Goal: Information Seeking & Learning: Find specific fact

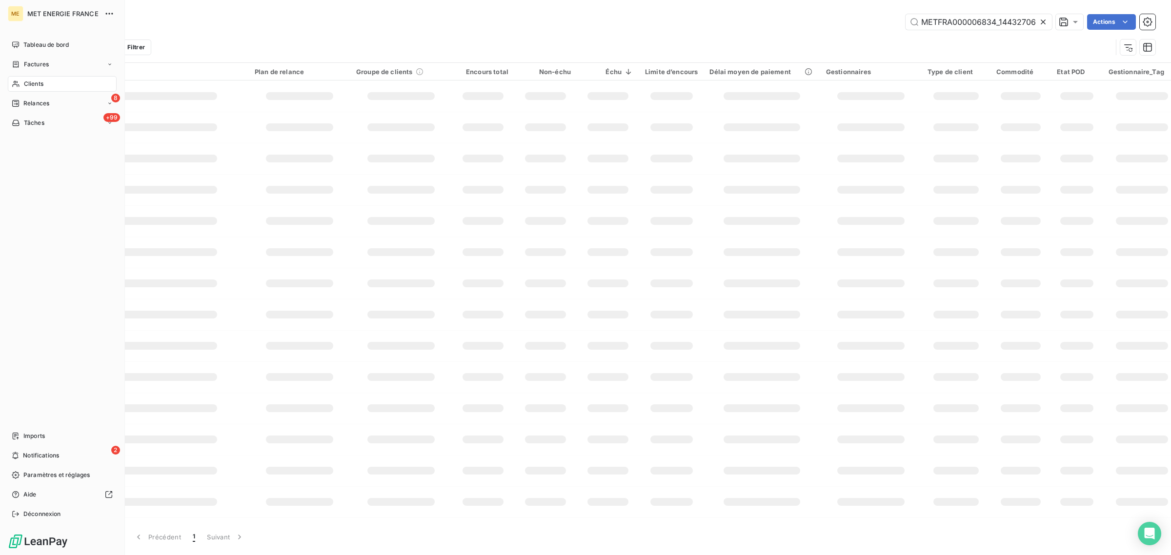
click at [12, 81] on icon at bounding box center [16, 84] width 8 height 8
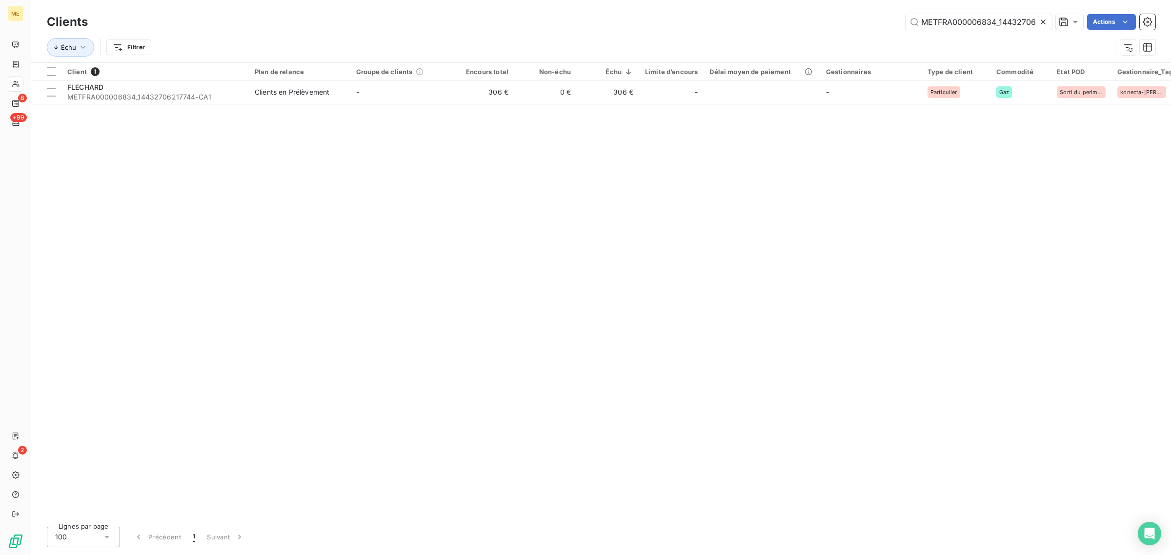
click at [1044, 20] on icon at bounding box center [1043, 22] width 5 height 5
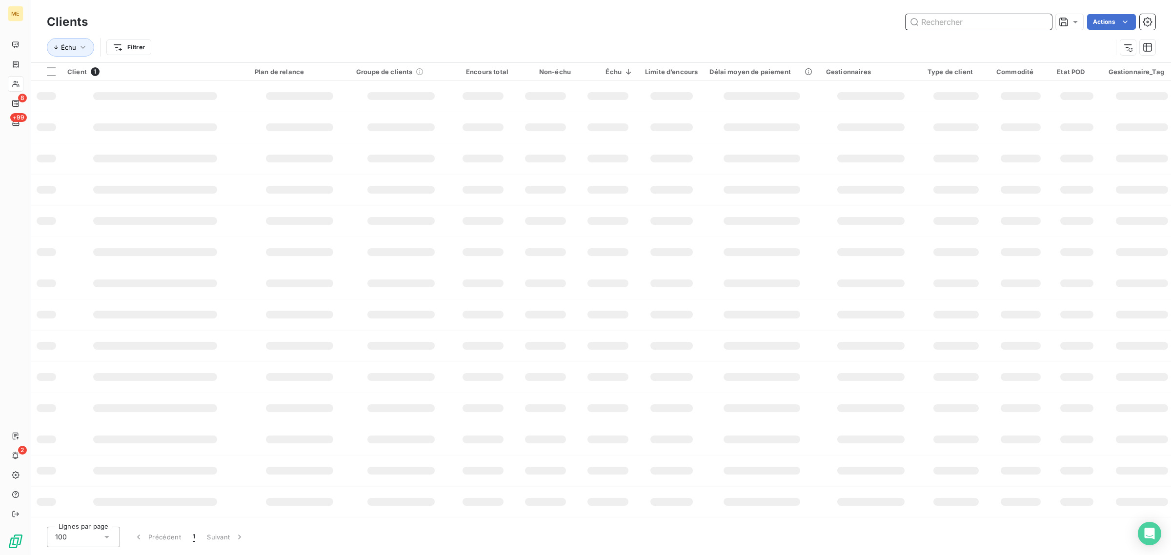
click at [974, 23] on input "text" at bounding box center [979, 22] width 146 height 16
paste input "METFRA000014802"
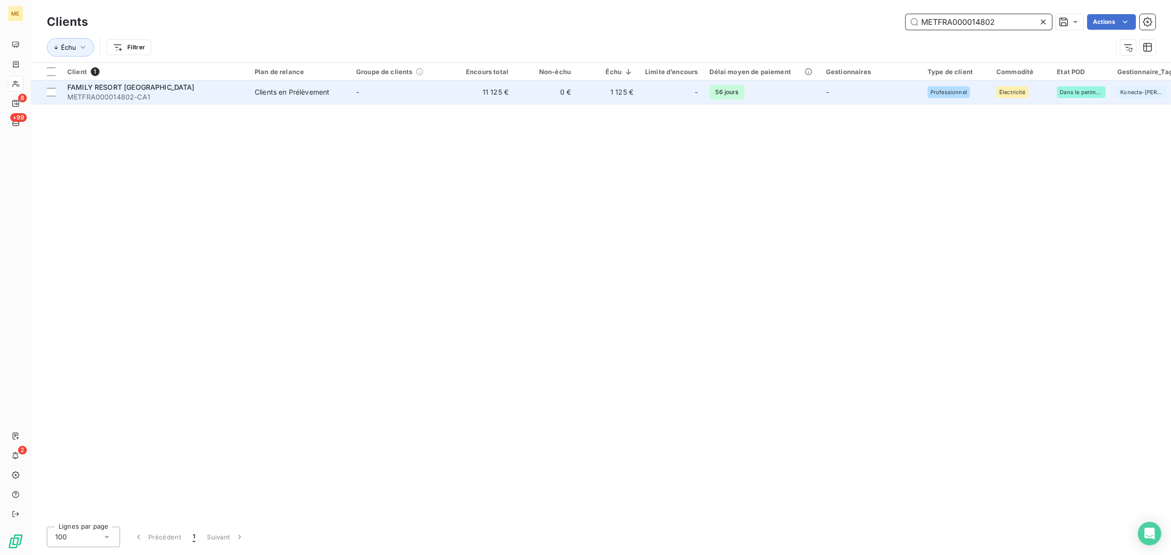
type input "METFRA000014802"
click at [489, 103] on td "11 125 €" at bounding box center [483, 92] width 62 height 23
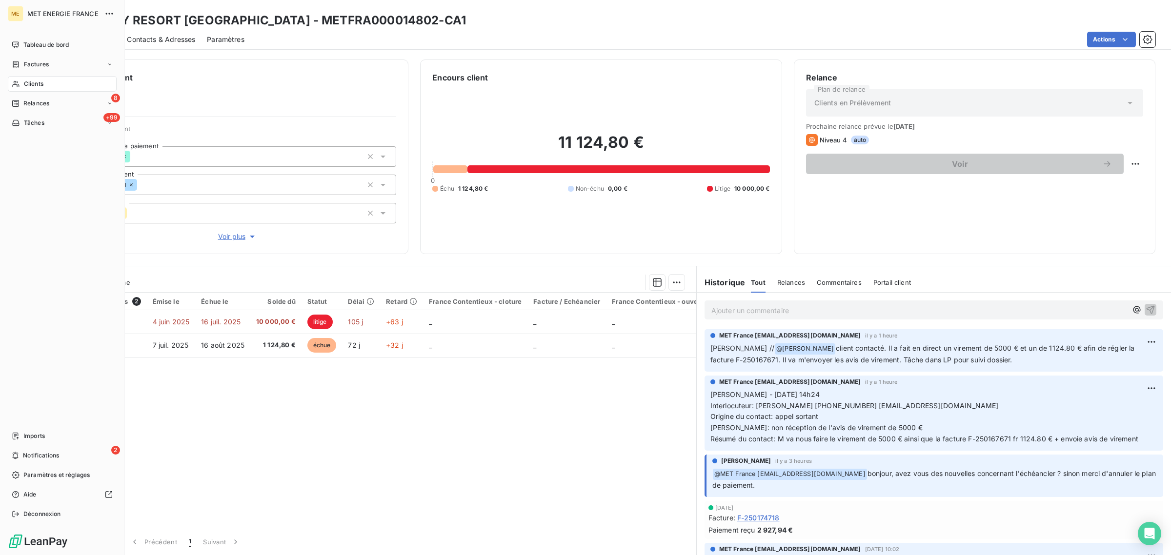
click at [20, 83] on div "Clients" at bounding box center [62, 84] width 109 height 16
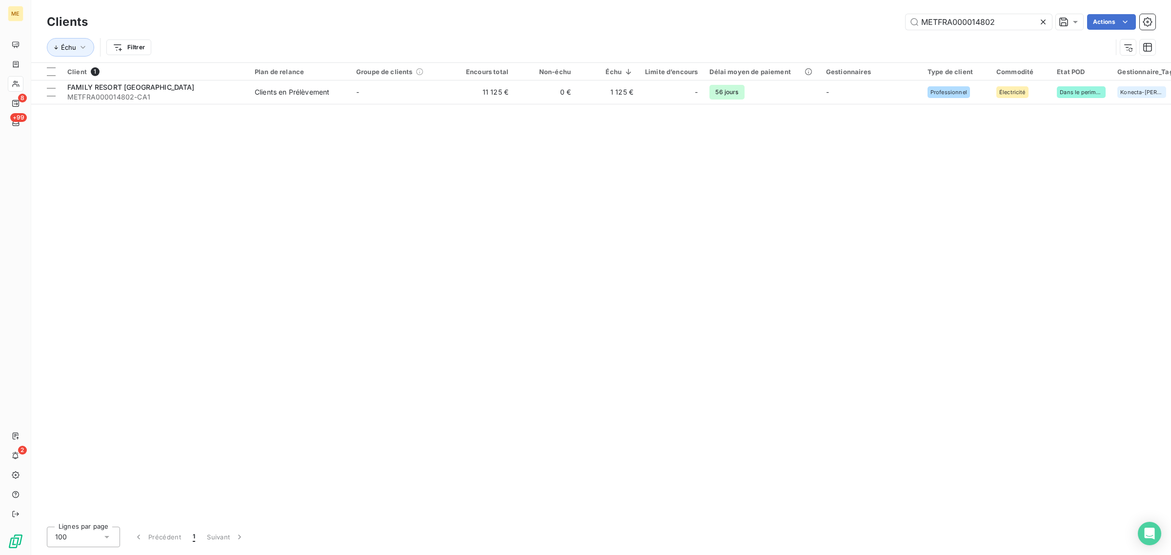
drag, startPoint x: 1009, startPoint y: 21, endPoint x: 730, endPoint y: 10, distance: 279.4
click at [733, 9] on div "Clients METFRA000014802 Actions Échu Filtrer" at bounding box center [601, 31] width 1140 height 62
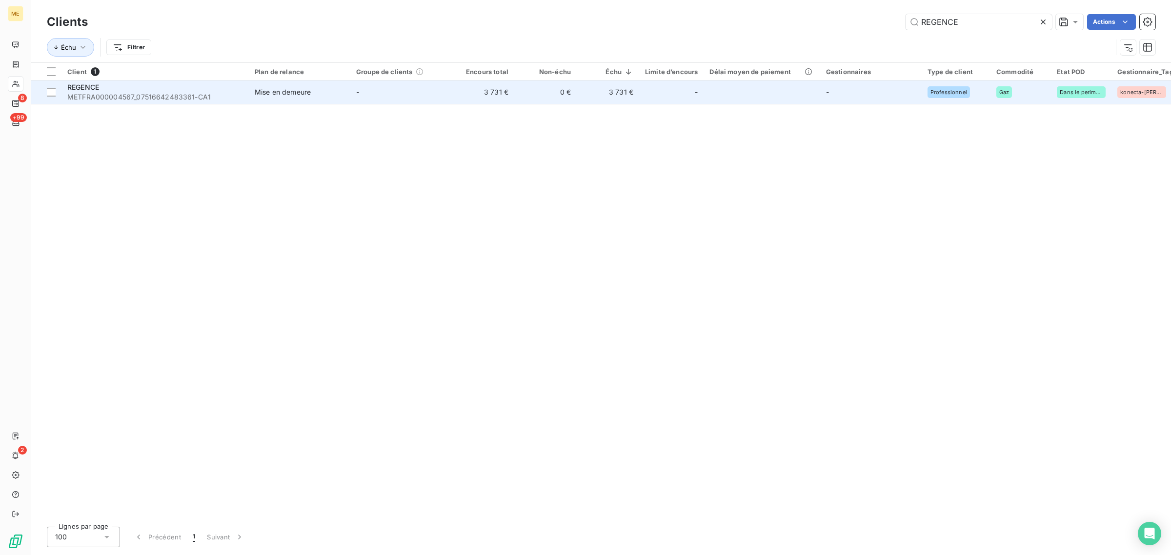
type input "REGENCE"
click at [503, 95] on td "3 731 €" at bounding box center [483, 92] width 62 height 23
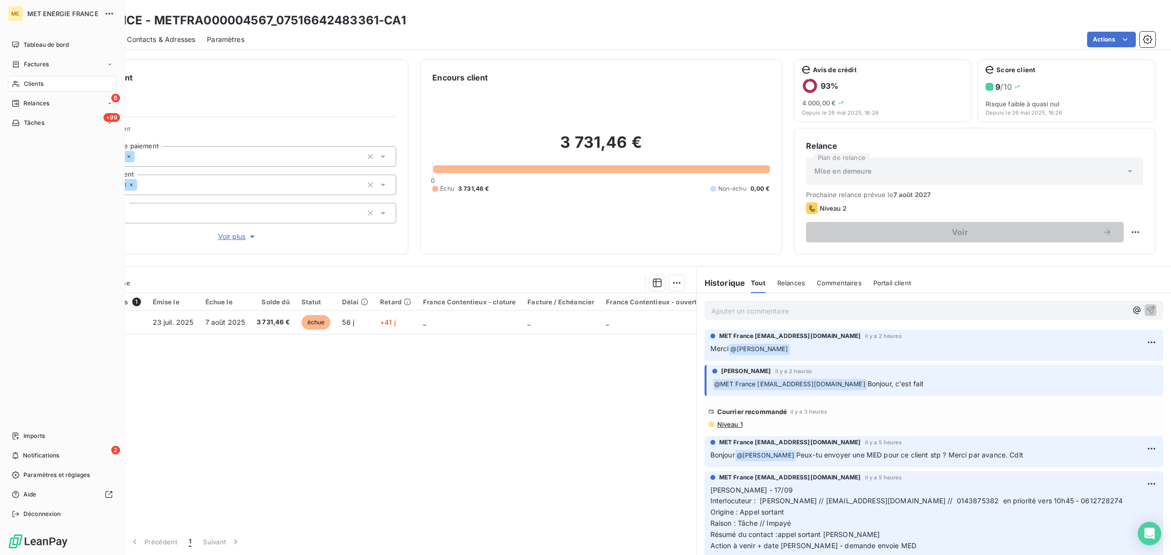
click at [15, 83] on icon at bounding box center [16, 84] width 8 height 8
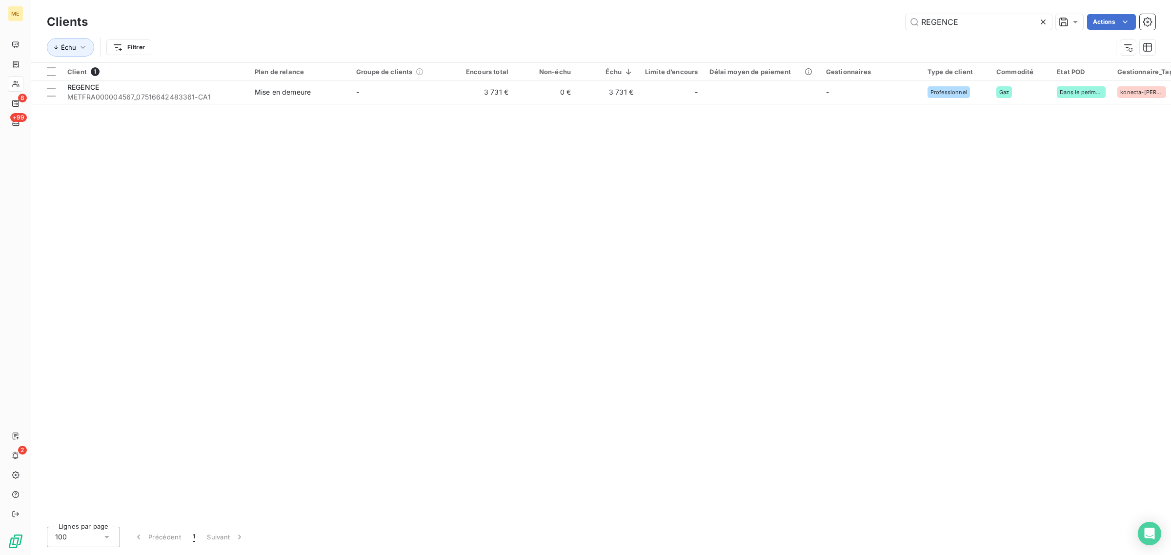
drag, startPoint x: 1017, startPoint y: 22, endPoint x: 809, endPoint y: 22, distance: 208.9
click at [809, 22] on div "REGENCE Actions" at bounding box center [628, 22] width 1056 height 16
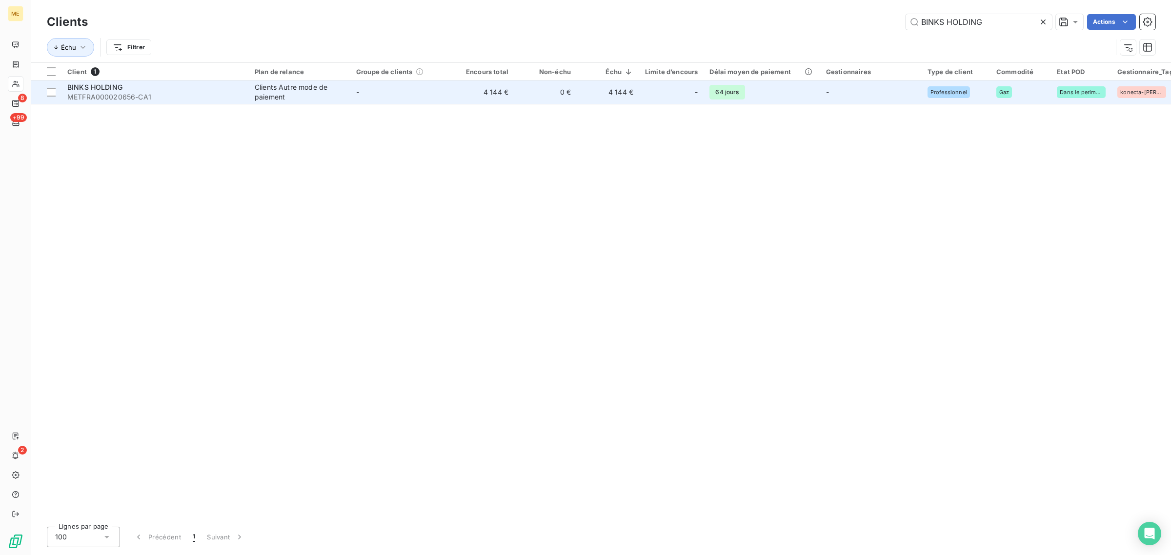
type input "BINKS HOLDING"
click at [404, 98] on td "-" at bounding box center [401, 92] width 102 height 23
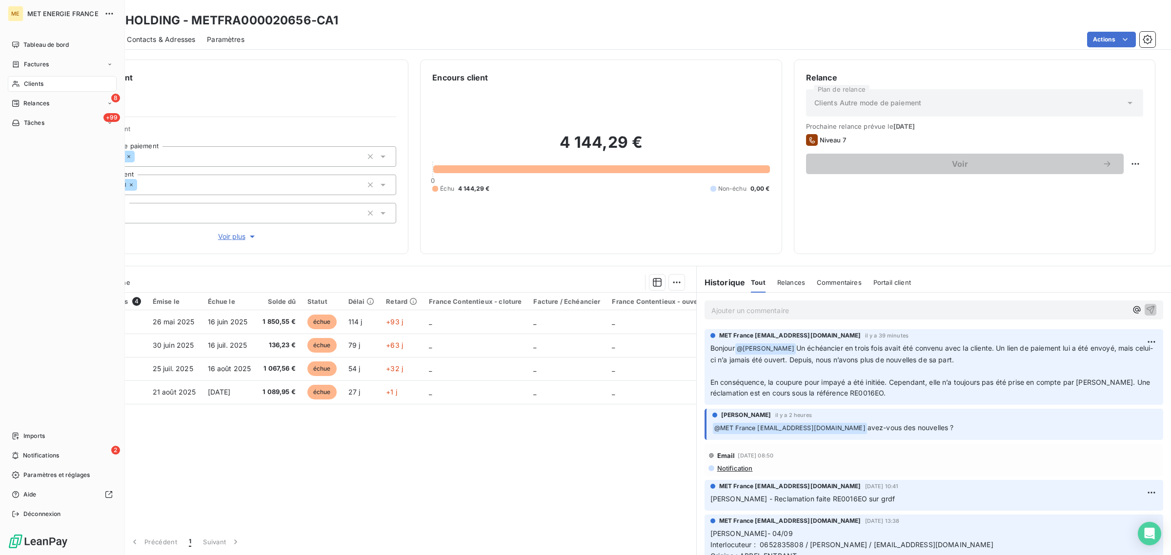
click at [22, 93] on nav "Tableau de bord Factures Clients 8 Relances +99 Tâches" at bounding box center [62, 84] width 109 height 94
click at [74, 90] on div "Clients" at bounding box center [62, 84] width 109 height 16
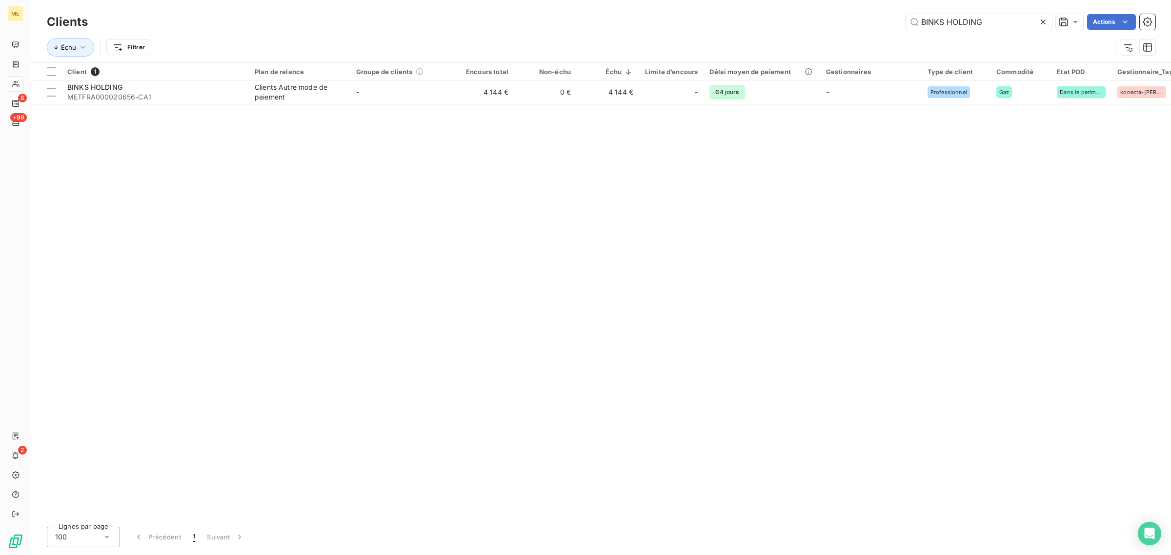
drag, startPoint x: 1034, startPoint y: 22, endPoint x: 832, endPoint y: 26, distance: 201.6
click at [833, 25] on div "BINKS HOLDING Actions" at bounding box center [628, 22] width 1056 height 16
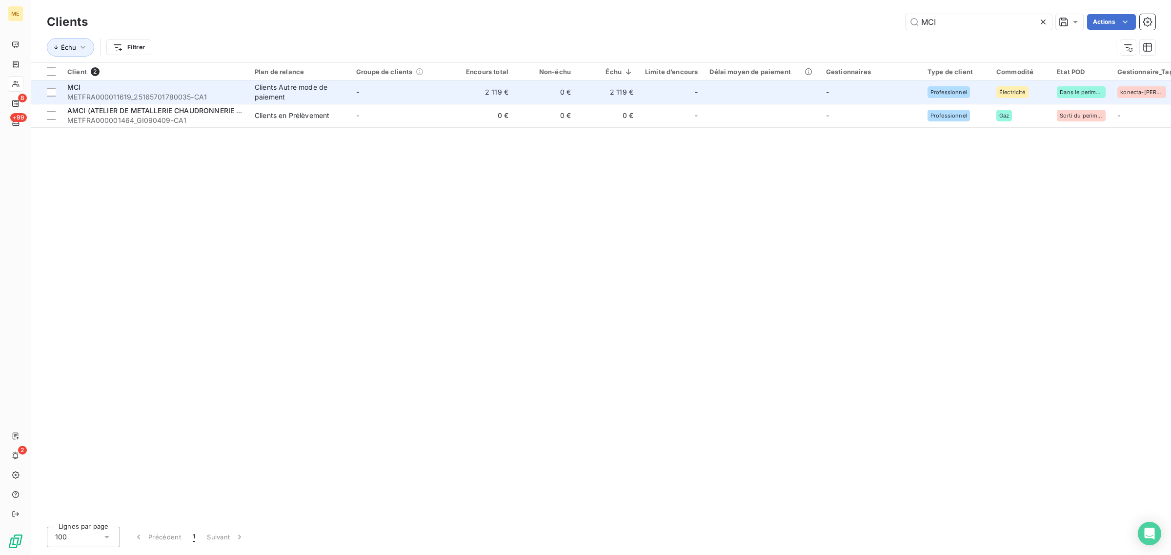
type input "MCI"
click at [450, 98] on td "-" at bounding box center [401, 92] width 102 height 23
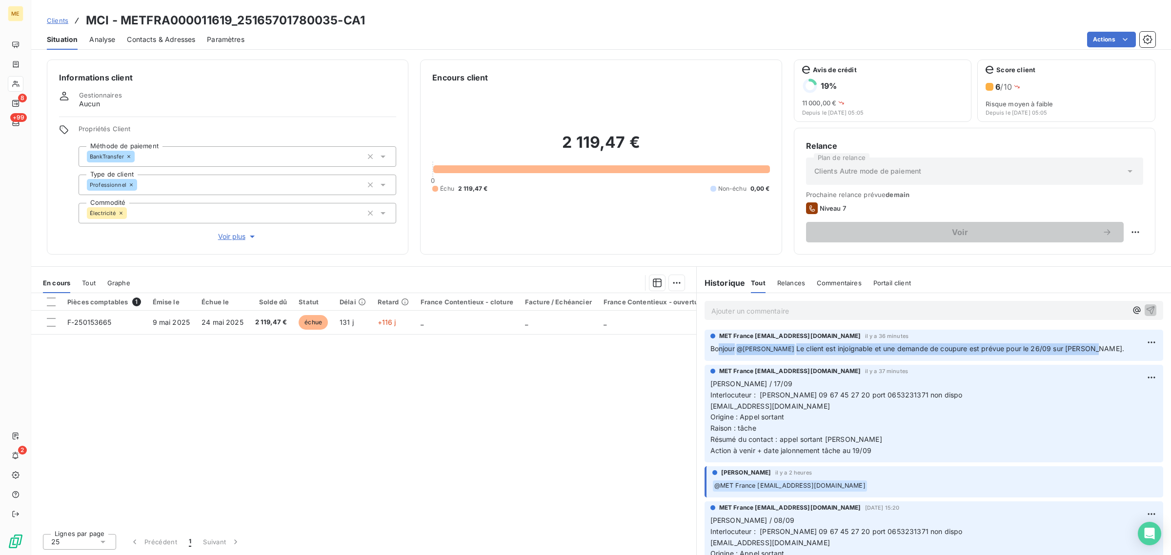
drag, startPoint x: 719, startPoint y: 351, endPoint x: 1082, endPoint y: 351, distance: 363.6
click at [1082, 351] on p "Bonjour @ [PERSON_NAME] Le client est injoignable et une demande de coupure est…" at bounding box center [934, 350] width 447 height 12
click at [1098, 351] on p "Bonjour @ [PERSON_NAME] Le client est injoignable et une demande de coupure est…" at bounding box center [934, 350] width 447 height 12
drag, startPoint x: 1082, startPoint y: 350, endPoint x: 831, endPoint y: 343, distance: 251.0
click at [831, 343] on div "Bonjour @ [PERSON_NAME] Le client est injoignable et une demande de coupure est…" at bounding box center [934, 349] width 447 height 13
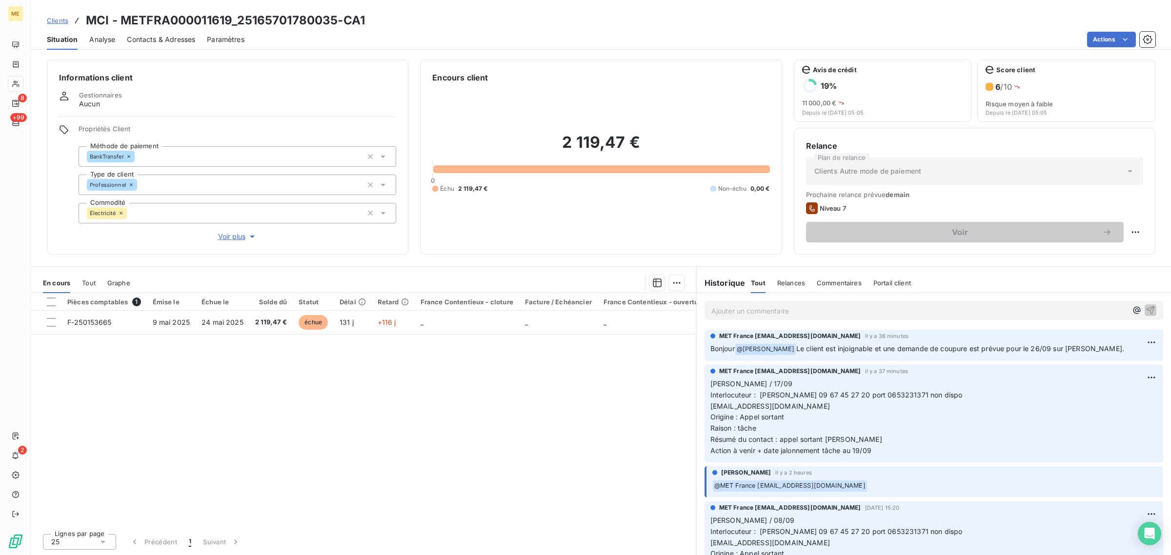
click at [448, 374] on div "Pièces comptables 1 Émise le Échue le Solde dû Statut Délai Retard France Conte…" at bounding box center [363, 409] width 665 height 233
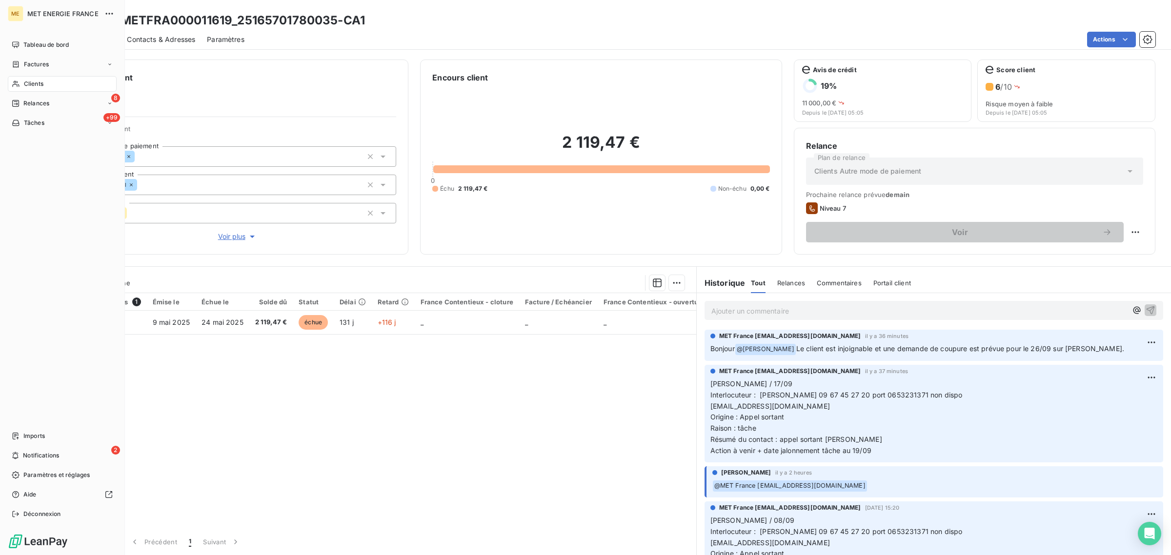
click at [28, 79] on div "Clients" at bounding box center [62, 84] width 109 height 16
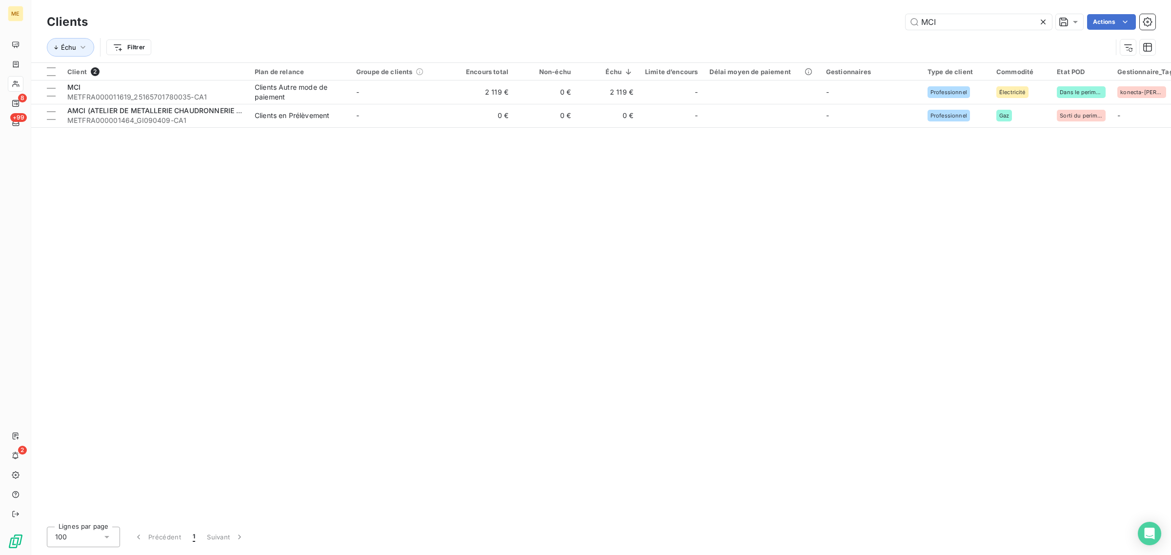
drag, startPoint x: 953, startPoint y: 28, endPoint x: 824, endPoint y: 20, distance: 129.6
click at [826, 20] on div "MCI Actions" at bounding box center [628, 22] width 1056 height 16
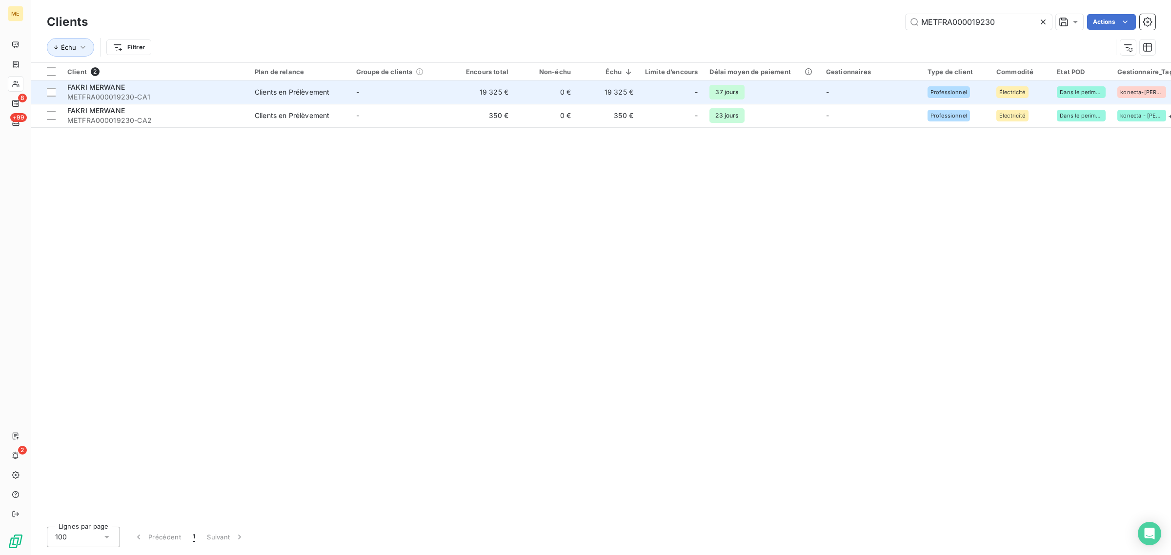
type input "METFRA000019230"
click at [460, 93] on td "19 325 €" at bounding box center [483, 92] width 62 height 23
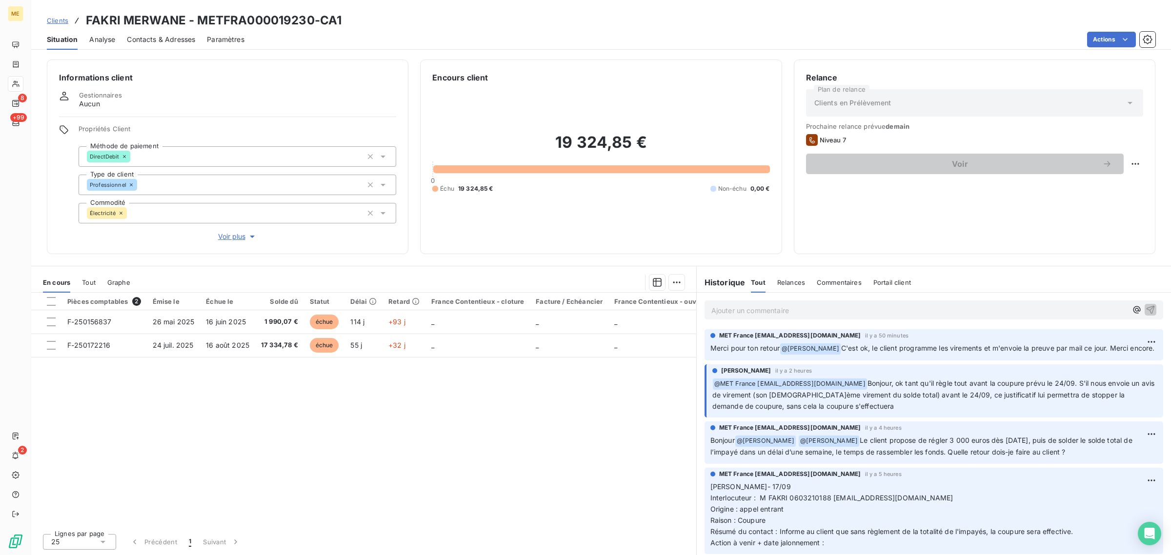
drag, startPoint x: 708, startPoint y: 349, endPoint x: 755, endPoint y: 371, distance: 51.7
click at [755, 361] on div "MET France [EMAIL_ADDRESS][DOMAIN_NAME] il y a 50 minutes Merci pour ton retour…" at bounding box center [934, 344] width 459 height 31
click at [757, 361] on div "MET France [EMAIL_ADDRESS][DOMAIN_NAME] il y a 50 minutes Merci pour ton retour…" at bounding box center [934, 344] width 459 height 31
drag, startPoint x: 754, startPoint y: 367, endPoint x: 707, endPoint y: 347, distance: 51.2
click at [707, 347] on div "MET France [EMAIL_ADDRESS][DOMAIN_NAME] il y a 50 minutes Merci pour ton retour…" at bounding box center [934, 344] width 459 height 31
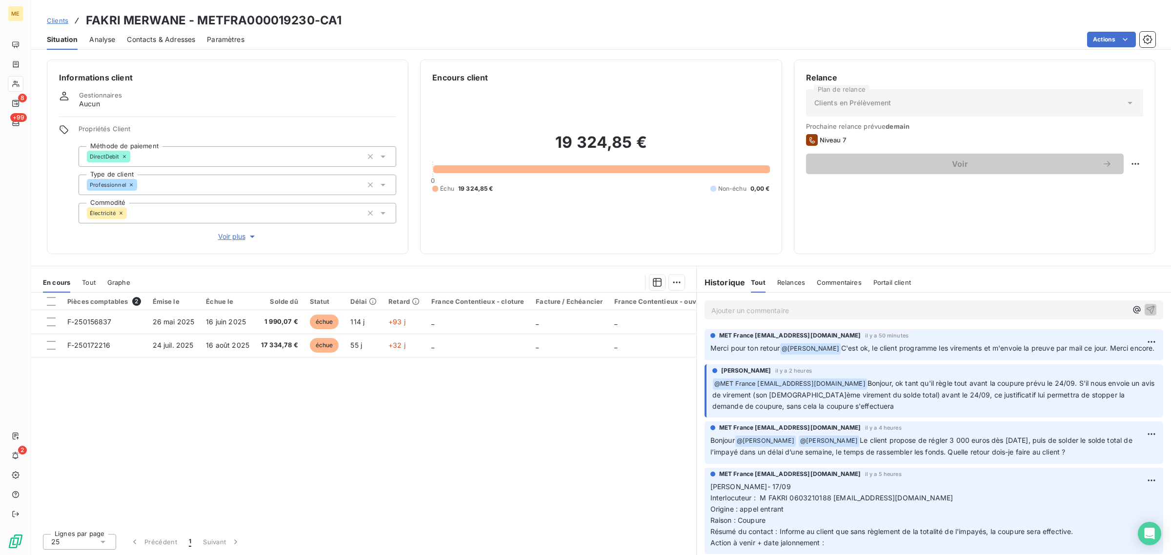
click at [872, 352] on span "C'est ok, le client programme les virements et m'envoie la preuve par mail ce j…" at bounding box center [998, 348] width 314 height 8
drag, startPoint x: 848, startPoint y: 349, endPoint x: 824, endPoint y: 355, distance: 25.2
click at [824, 355] on p "Merci pour ton retour @ [PERSON_NAME] C'est ok, le client programme les viremen…" at bounding box center [934, 349] width 447 height 12
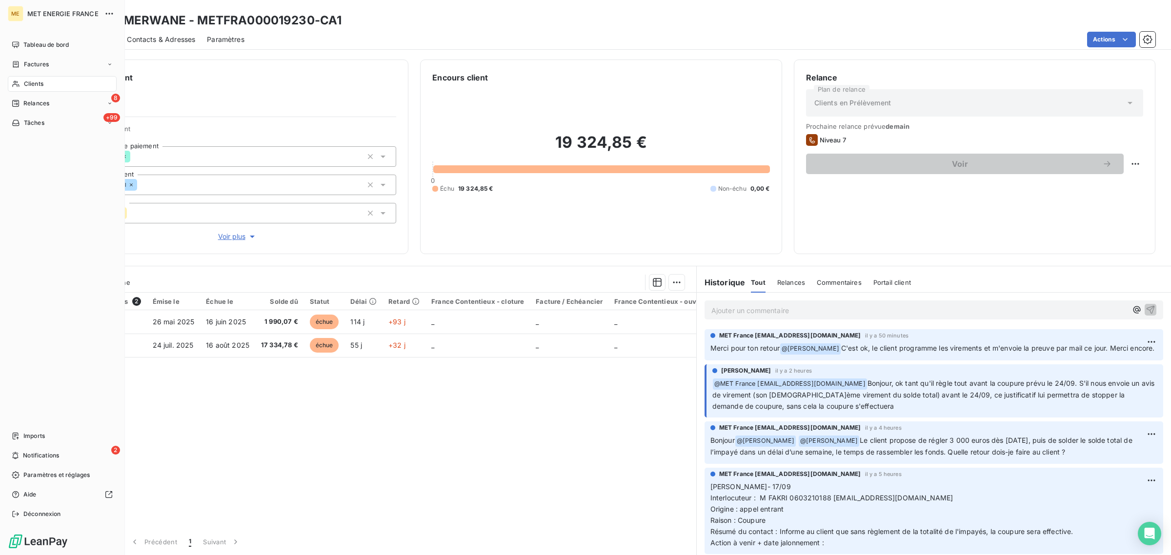
click at [17, 84] on icon at bounding box center [16, 84] width 8 height 8
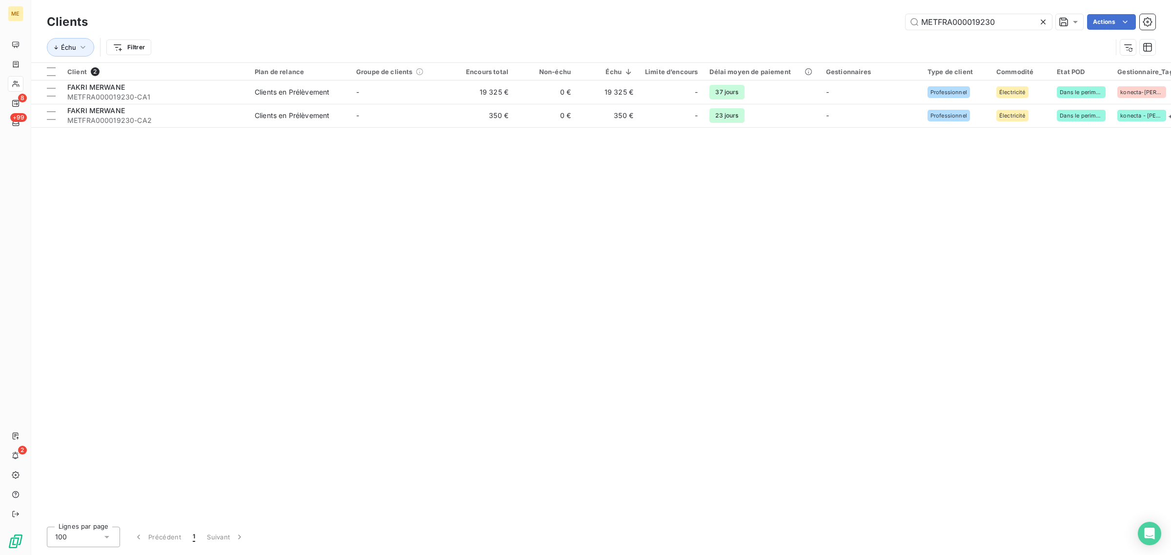
drag, startPoint x: 1014, startPoint y: 20, endPoint x: 778, endPoint y: 22, distance: 235.7
click at [786, 21] on div "METFRA000019230 Actions" at bounding box center [628, 22] width 1056 height 16
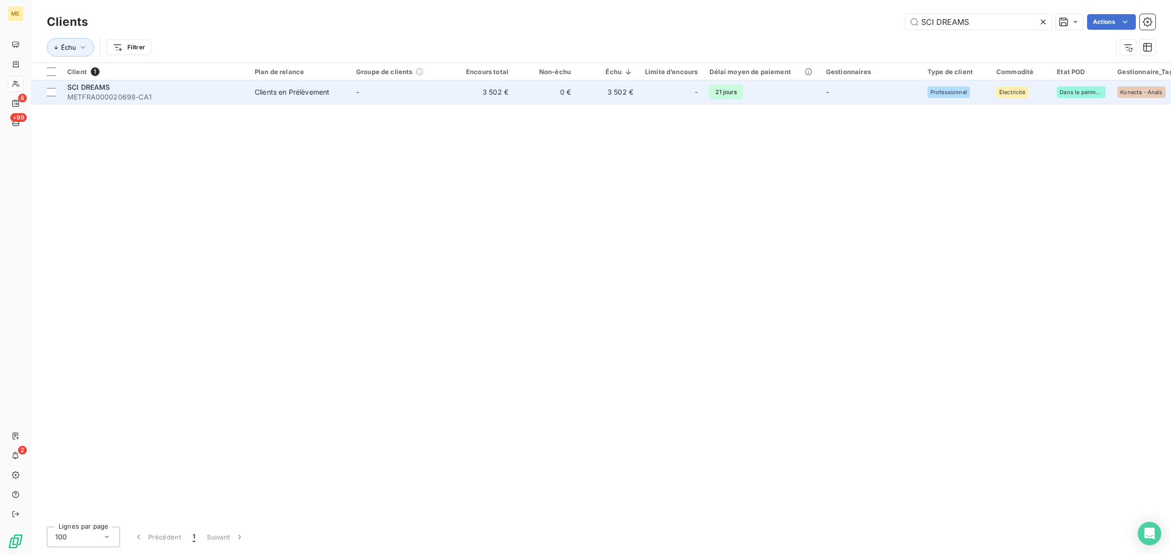
type input "SCI DREAMS"
click at [460, 93] on td "3 502 €" at bounding box center [483, 92] width 62 height 23
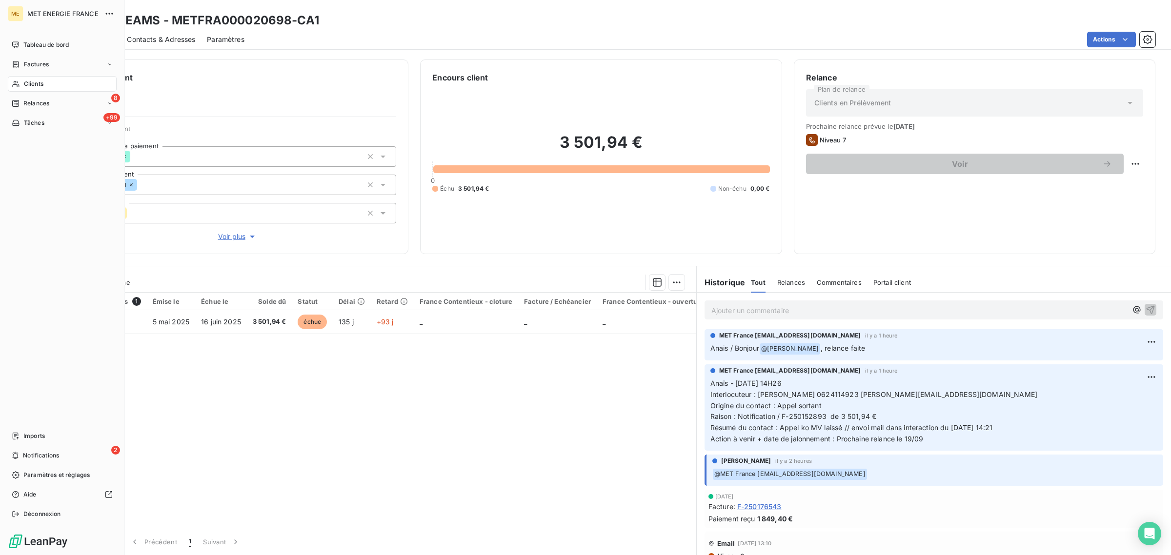
click at [10, 82] on div "Clients" at bounding box center [62, 84] width 109 height 16
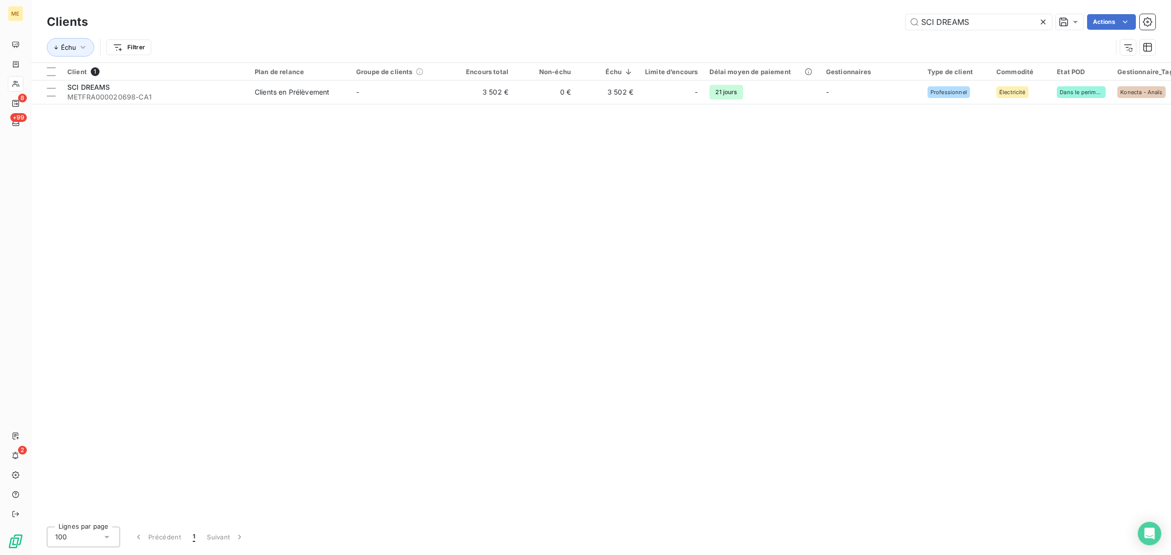
drag, startPoint x: 991, startPoint y: 27, endPoint x: 757, endPoint y: 29, distance: 233.8
click at [759, 28] on div "SCI DREAMS Actions" at bounding box center [628, 22] width 1056 height 16
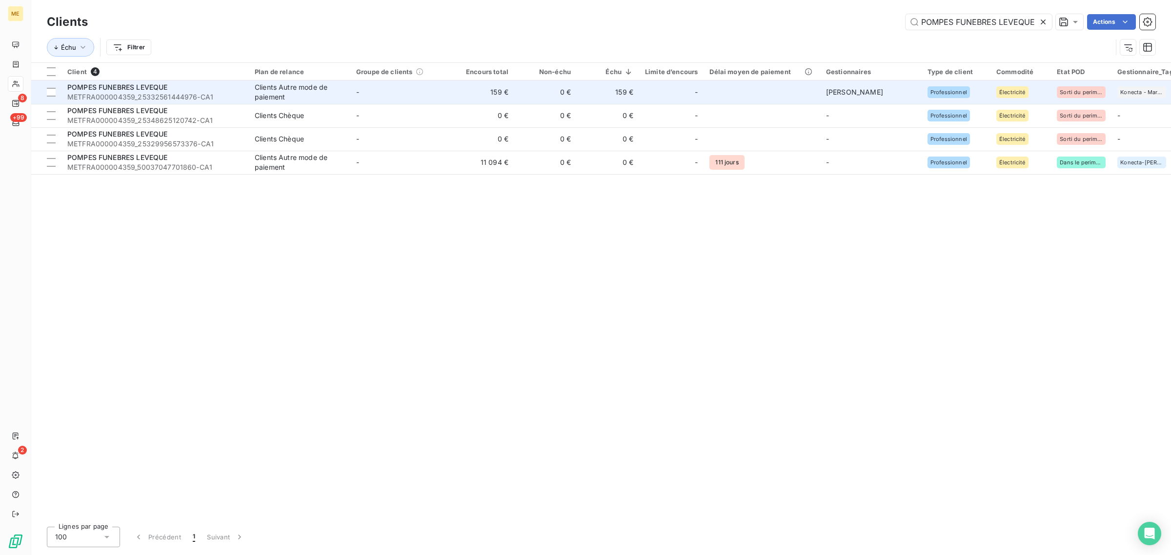
type input "POMPES FUNEBRES LEVEQUE"
click at [449, 99] on td "-" at bounding box center [401, 92] width 102 height 23
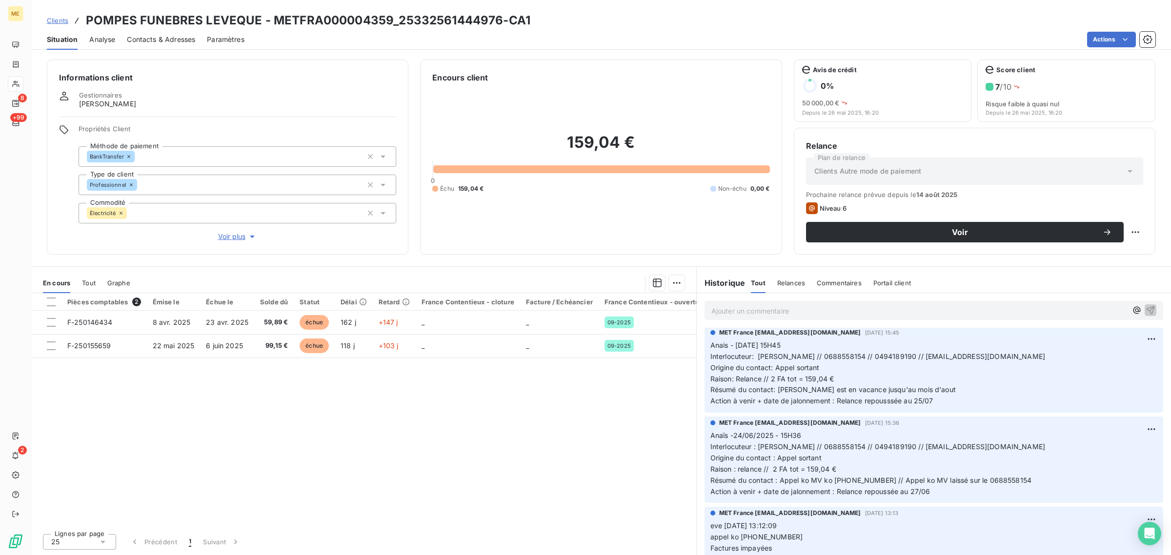
scroll to position [61, 0]
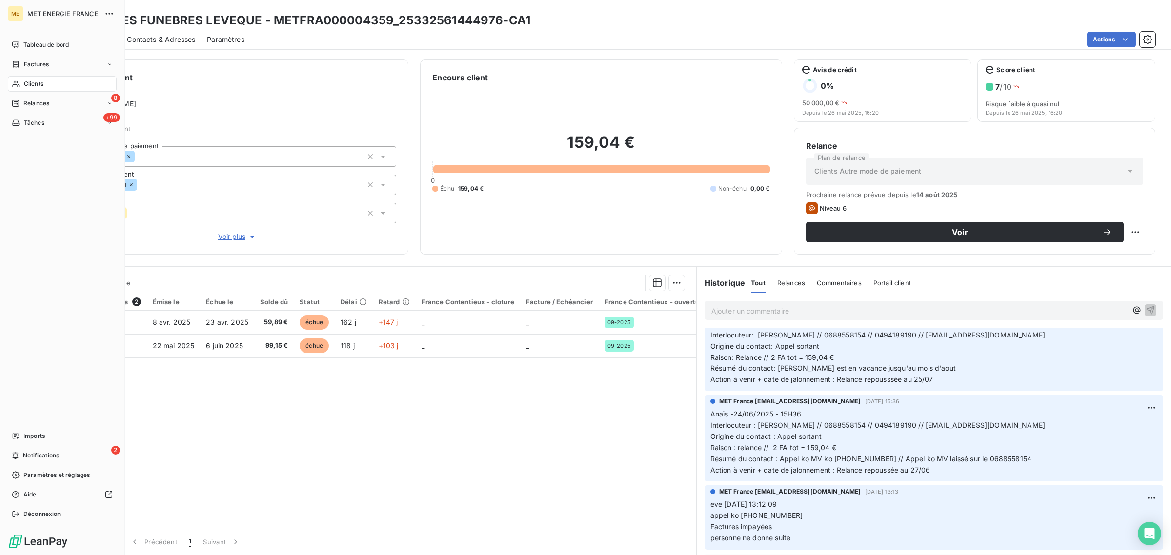
click at [22, 81] on div "Clients" at bounding box center [62, 84] width 109 height 16
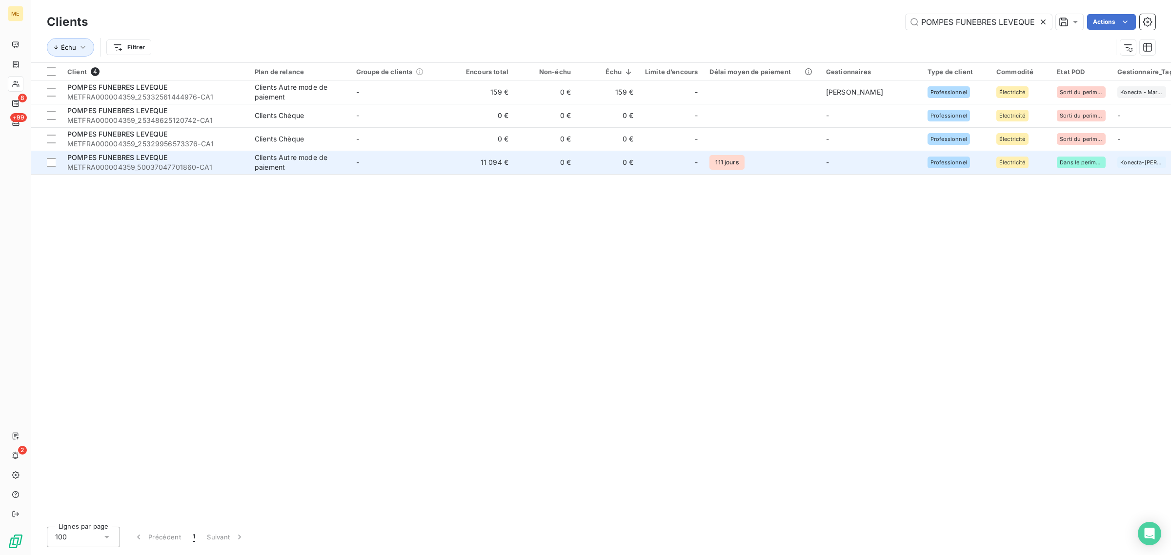
click at [425, 167] on td "-" at bounding box center [401, 162] width 102 height 23
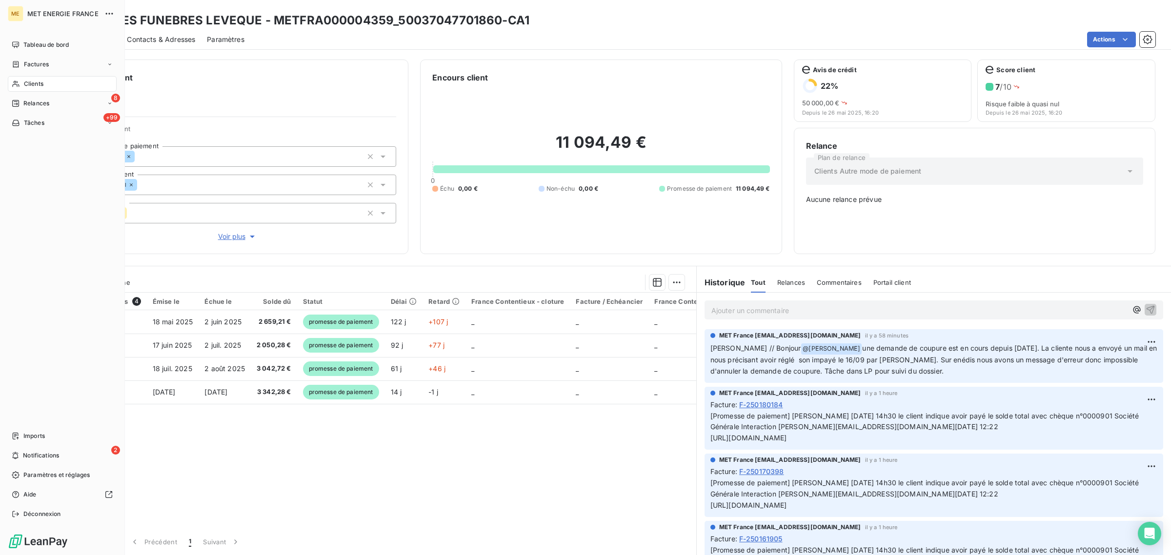
click at [15, 81] on icon at bounding box center [15, 84] width 7 height 6
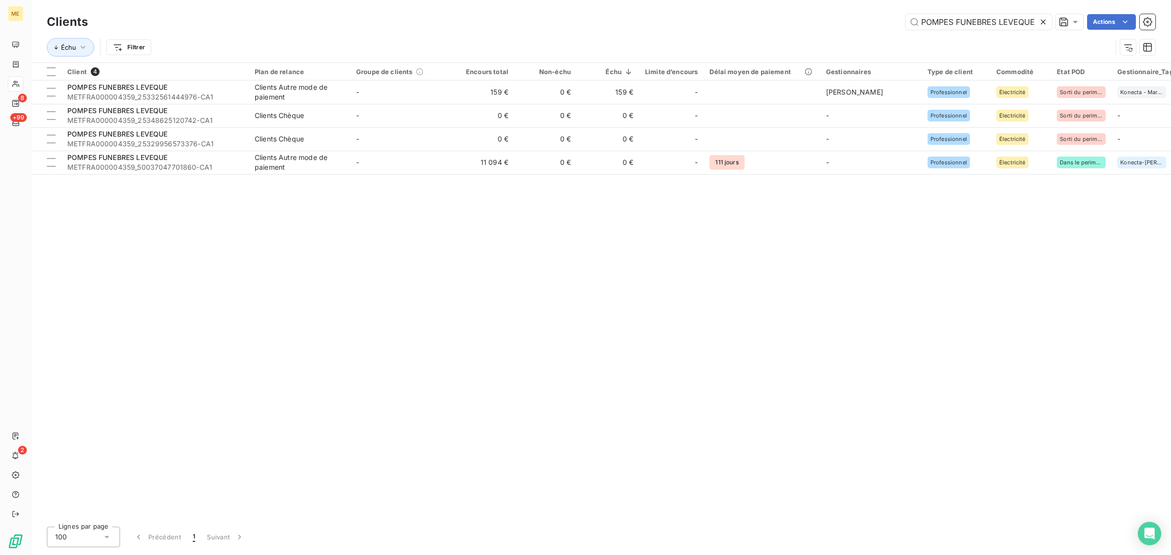
click at [1047, 21] on icon at bounding box center [1043, 22] width 10 height 10
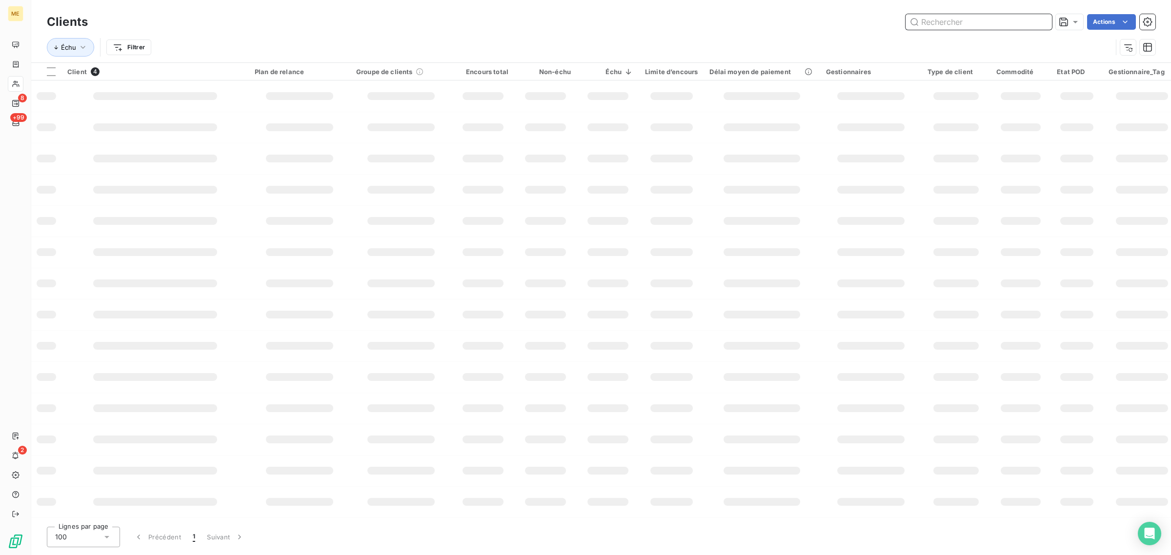
click at [972, 25] on input "text" at bounding box center [979, 22] width 146 height 16
paste input "SDC [STREET_ADDRESS]"
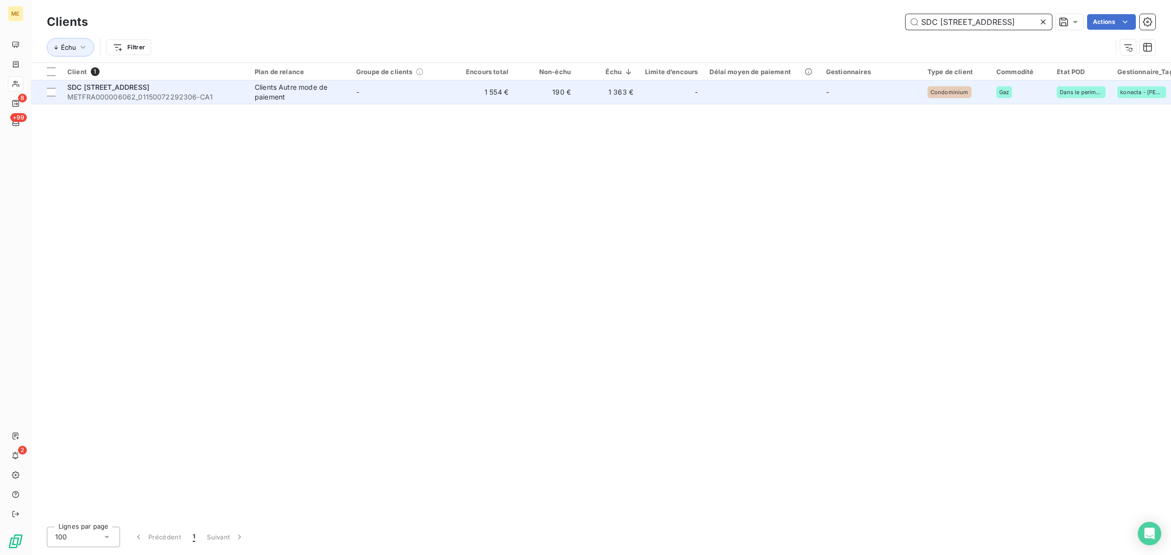
type input "SDC [STREET_ADDRESS]"
click at [359, 93] on span "-" at bounding box center [357, 92] width 3 height 8
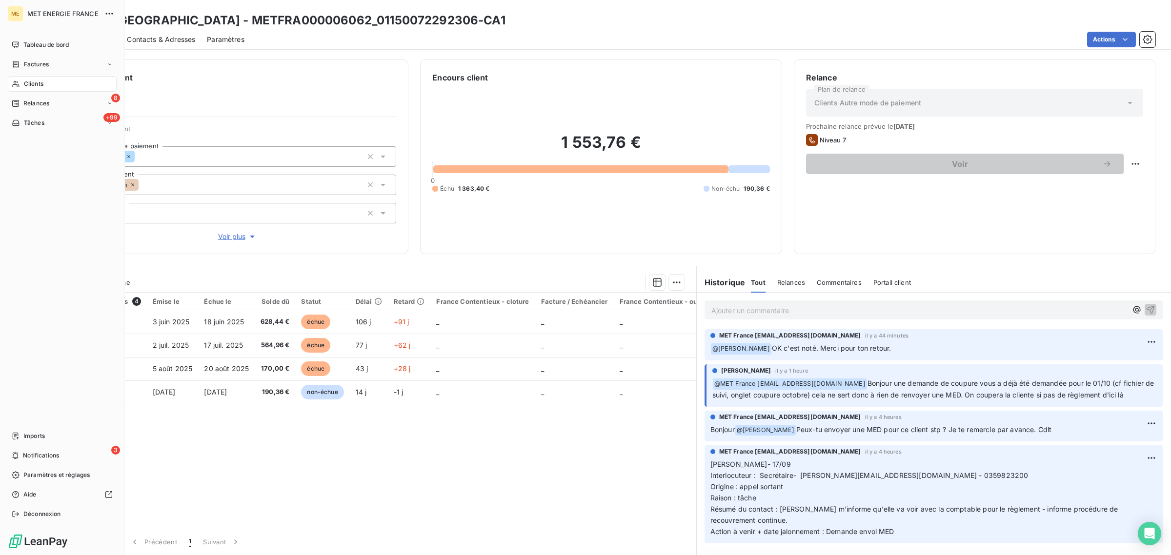
click at [17, 85] on icon at bounding box center [15, 84] width 7 height 6
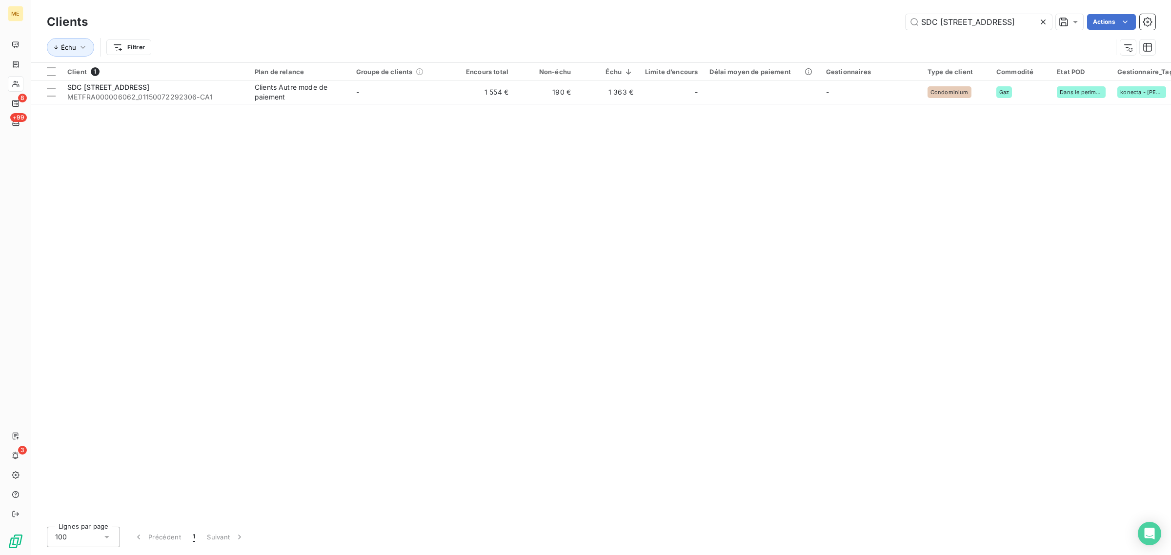
drag, startPoint x: 1012, startPoint y: 20, endPoint x: 826, endPoint y: 17, distance: 185.5
click at [827, 17] on div "SDC [STREET_ADDRESS]" at bounding box center [628, 22] width 1056 height 16
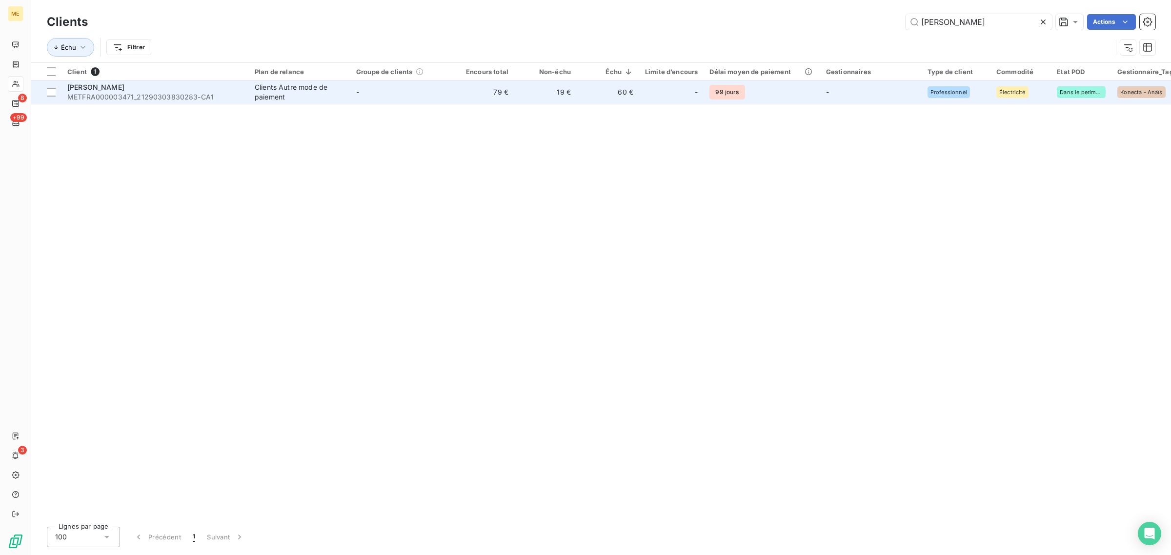
type input "[PERSON_NAME]"
click at [483, 98] on td "79 €" at bounding box center [483, 92] width 62 height 23
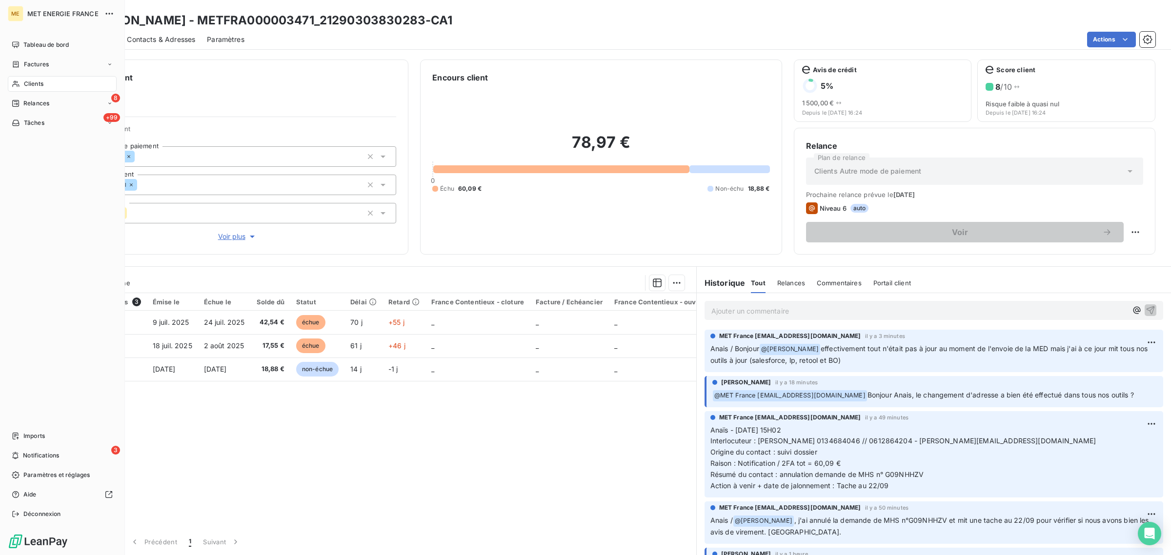
click at [22, 83] on div "Clients" at bounding box center [62, 84] width 109 height 16
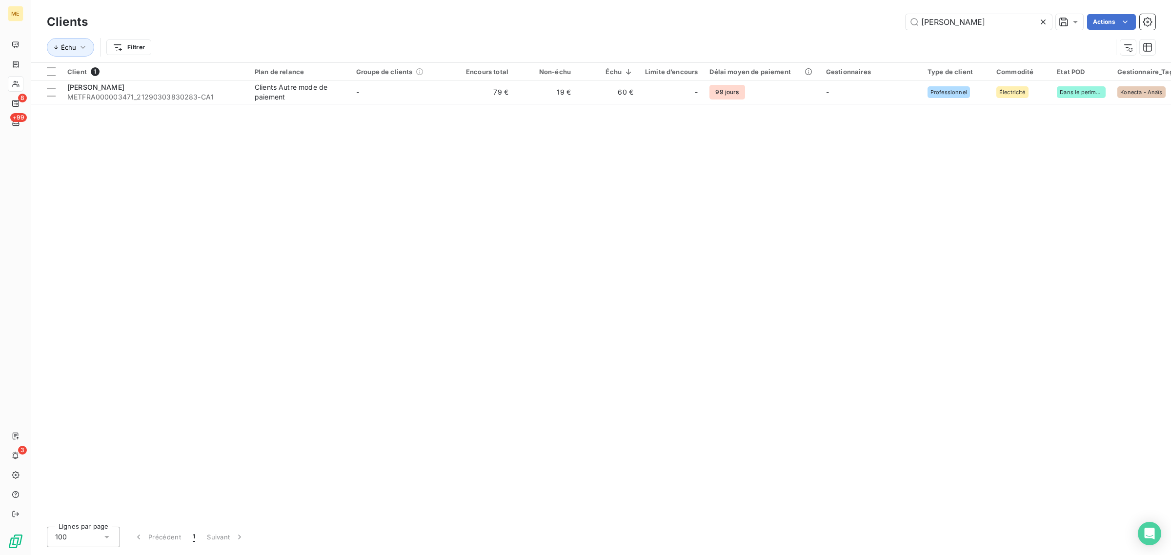
drag, startPoint x: 1021, startPoint y: 17, endPoint x: 803, endPoint y: 12, distance: 217.7
click at [808, 13] on div "Clients [PERSON_NAME] Actions" at bounding box center [601, 22] width 1109 height 20
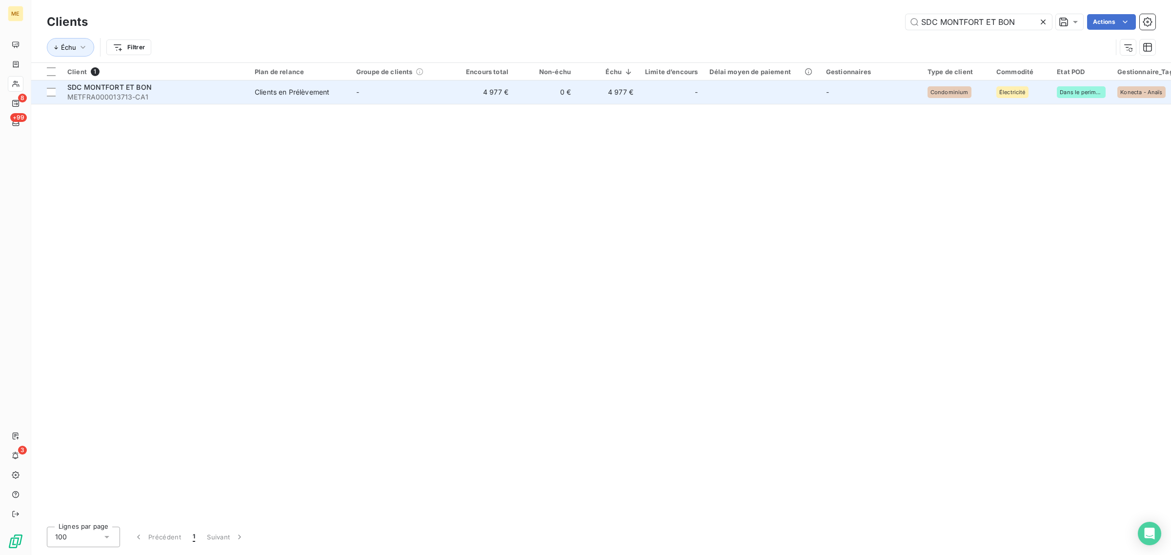
type input "SDC MONTFORT ET BON"
click at [542, 93] on td "0 €" at bounding box center [545, 92] width 62 height 23
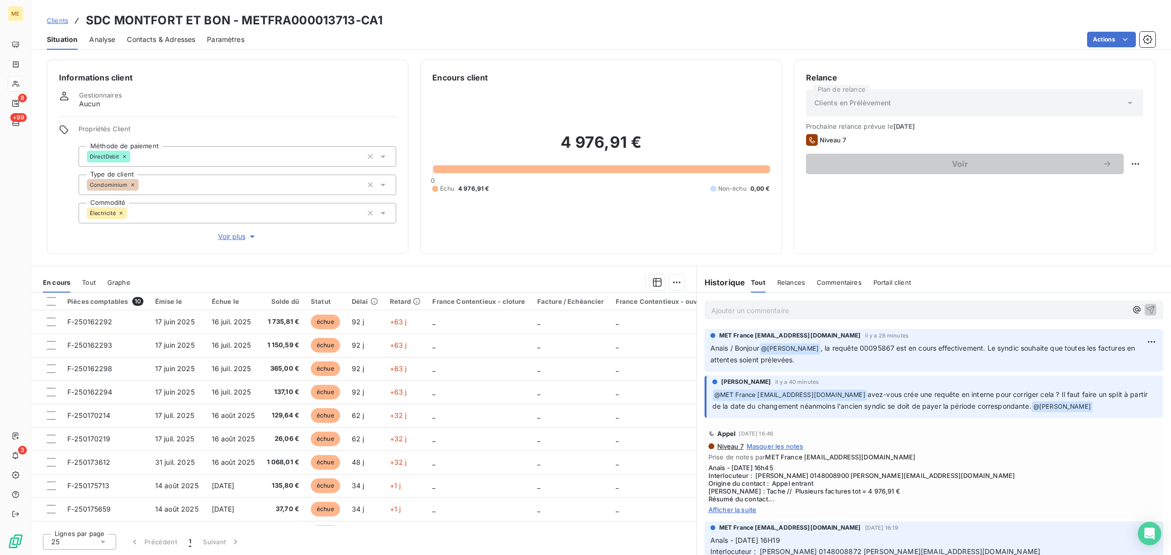
drag, startPoint x: 880, startPoint y: 395, endPoint x: 1112, endPoint y: 421, distance: 233.2
click at [848, 344] on p "Anais / Bonjour @ [PERSON_NAME] , la requête 00095867 est en cours effectivemen…" at bounding box center [934, 354] width 447 height 23
drag, startPoint x: 813, startPoint y: 349, endPoint x: 908, endPoint y: 365, distance: 96.9
click at [908, 365] on p "Anais / Bonjour @ [PERSON_NAME] , la requête 00095867 est en cours effectivemen…" at bounding box center [934, 354] width 447 height 23
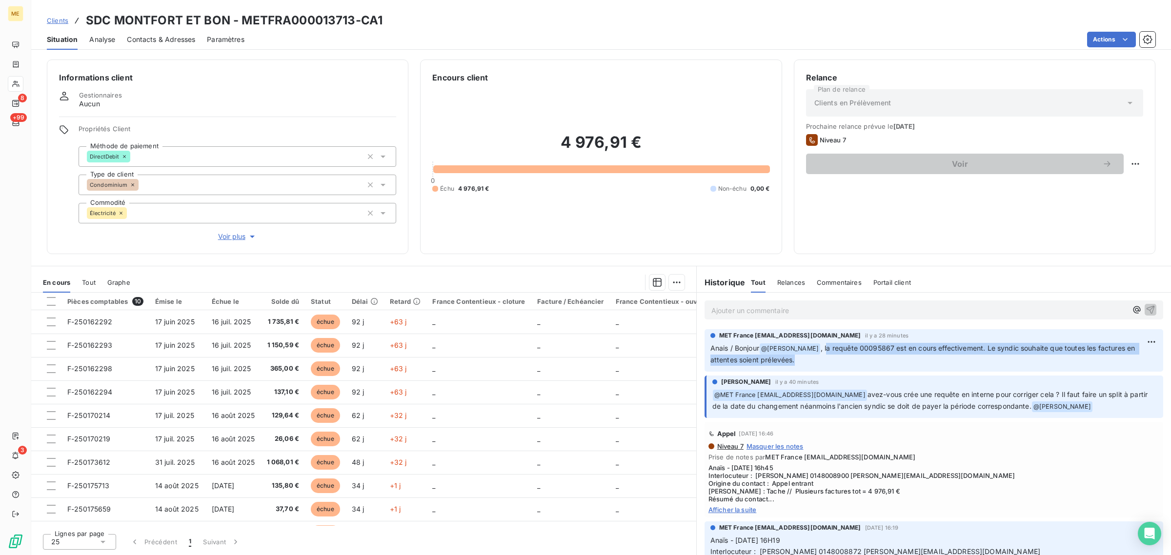
click at [899, 365] on p "Anais / Bonjour @ [PERSON_NAME] , la requête 00095867 est en cours effectivemen…" at bounding box center [934, 354] width 447 height 23
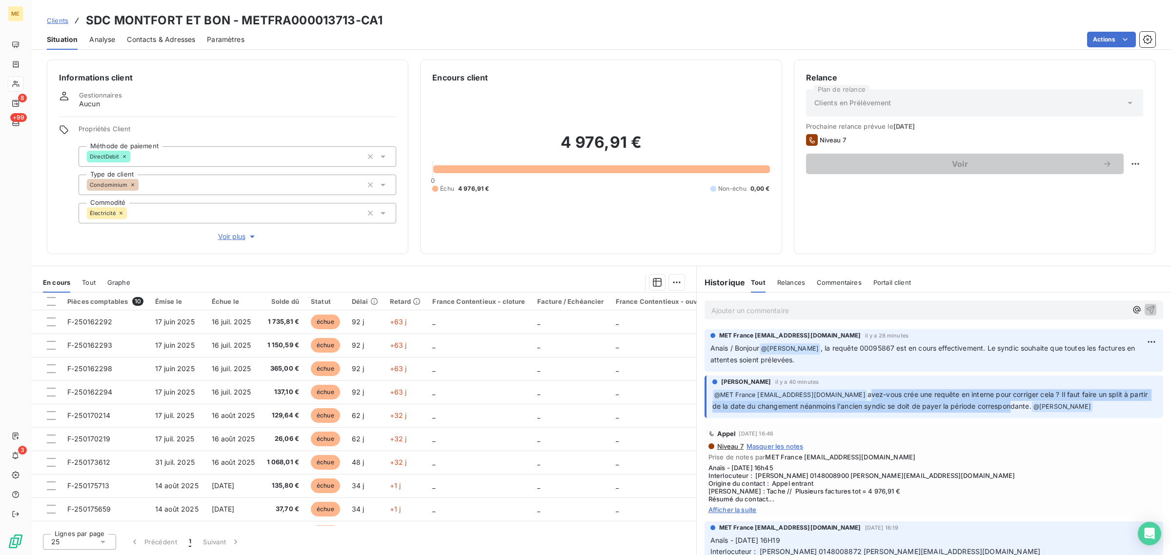
drag, startPoint x: 871, startPoint y: 393, endPoint x: 1029, endPoint y: 406, distance: 158.1
click at [1029, 406] on span "avez-vous crée une requête en interne pour corriger cela ? Il faut faire un spl…" at bounding box center [931, 400] width 438 height 20
click at [17, 83] on icon at bounding box center [16, 84] width 8 height 8
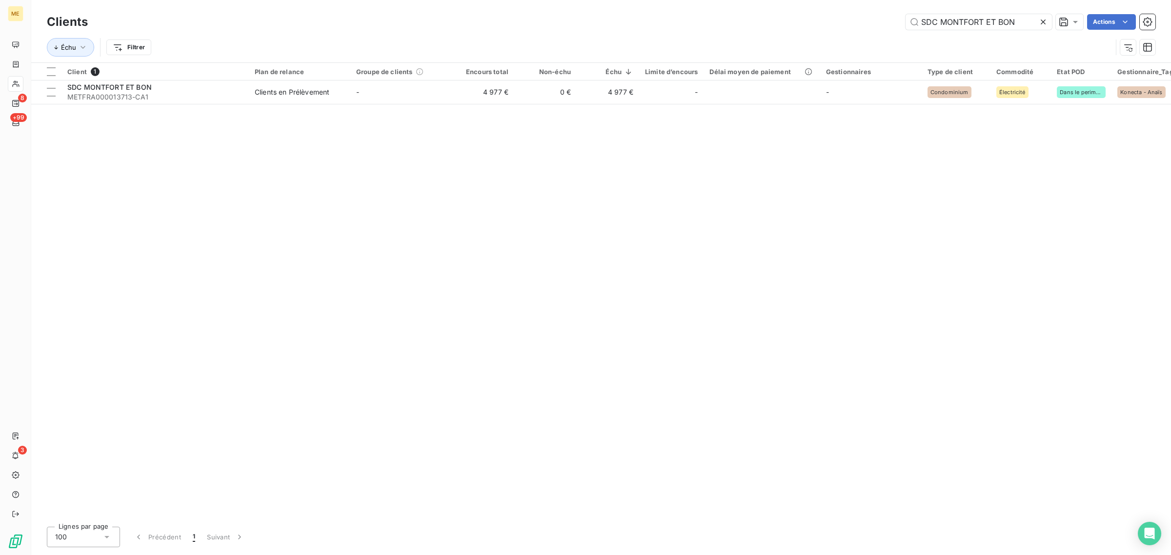
drag, startPoint x: 1017, startPoint y: 28, endPoint x: 804, endPoint y: 10, distance: 213.0
click at [826, 23] on div "SDC MONTFORT ET BON Actions" at bounding box center [628, 22] width 1056 height 16
type input "SDC [STREET_ADDRESS]"
click at [450, 98] on td "-" at bounding box center [401, 92] width 102 height 23
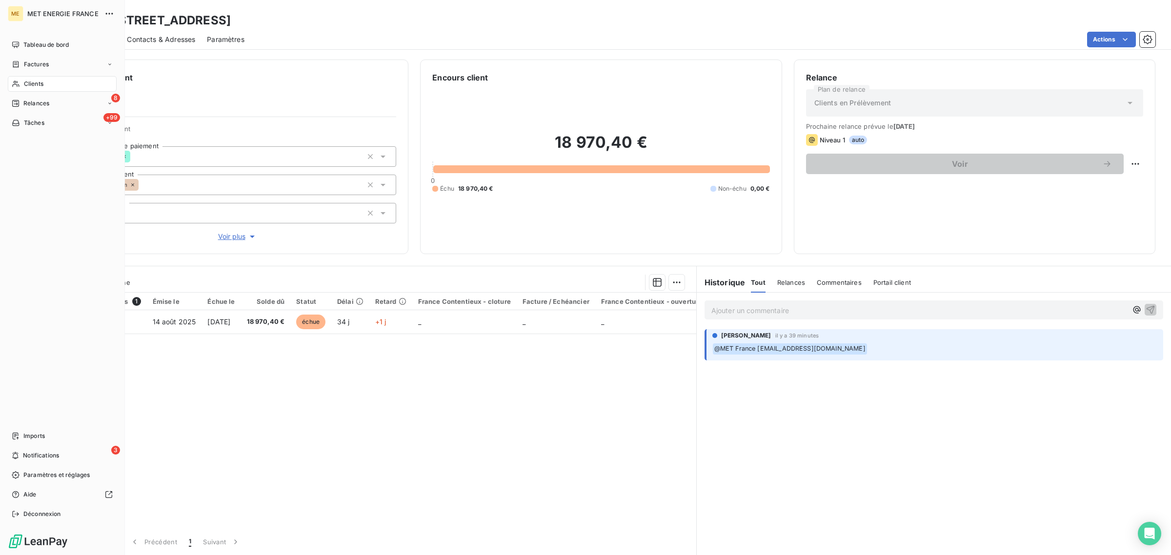
click at [19, 82] on icon at bounding box center [16, 84] width 8 height 8
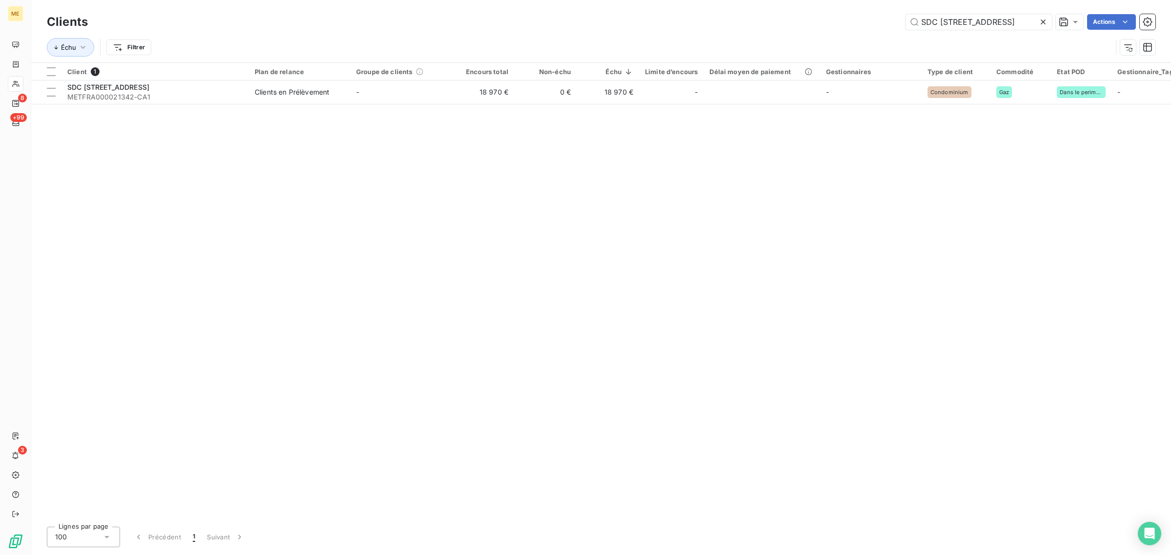
drag, startPoint x: 1018, startPoint y: 13, endPoint x: 780, endPoint y: 26, distance: 239.0
click at [783, 23] on div "Clients SDC [STREET_ADDRESS] Actions" at bounding box center [601, 22] width 1109 height 20
click at [1013, 23] on input "SDC [STREET_ADDRESS]" at bounding box center [979, 22] width 146 height 16
click at [1047, 22] on icon at bounding box center [1043, 22] width 10 height 10
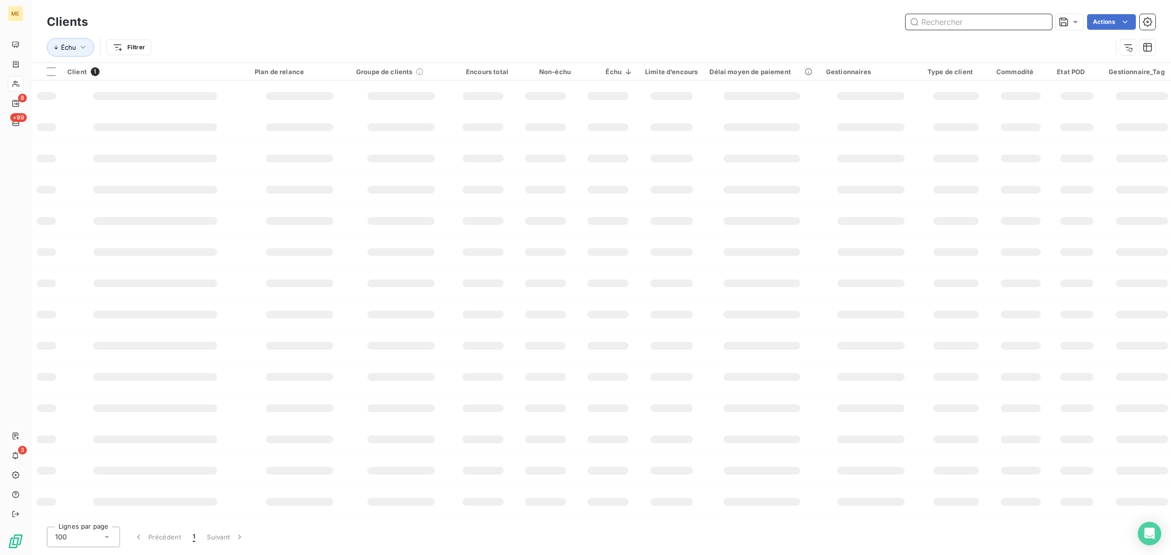
click at [964, 20] on input "text" at bounding box center [979, 22] width 146 height 16
paste input "ASL [PERSON_NAME] ILOT L"
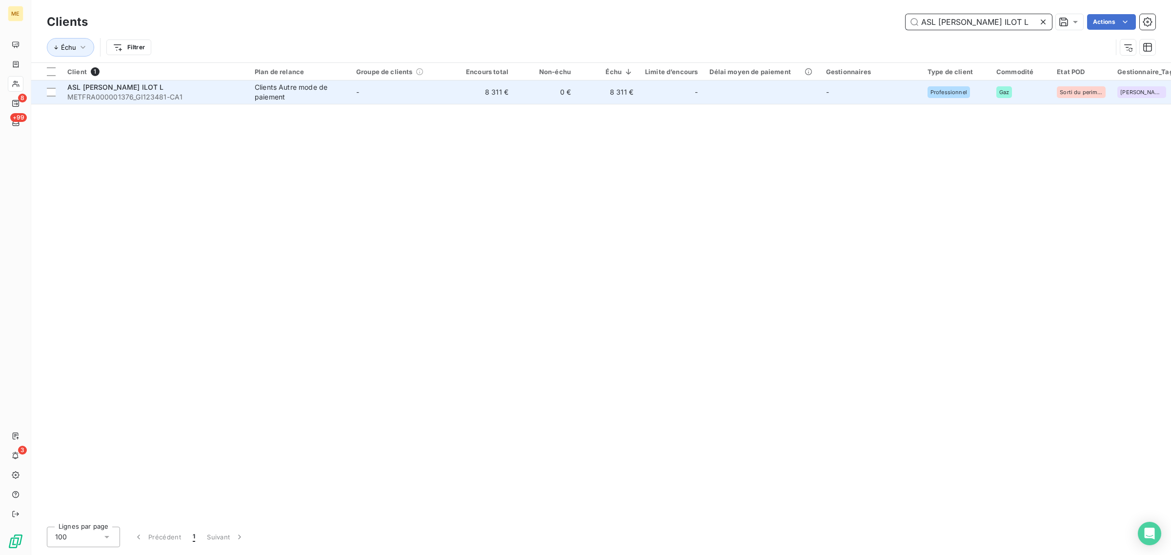
type input "ASL [PERSON_NAME] ILOT L"
click at [419, 86] on td "-" at bounding box center [401, 92] width 102 height 23
